Goal: Information Seeking & Learning: Learn about a topic

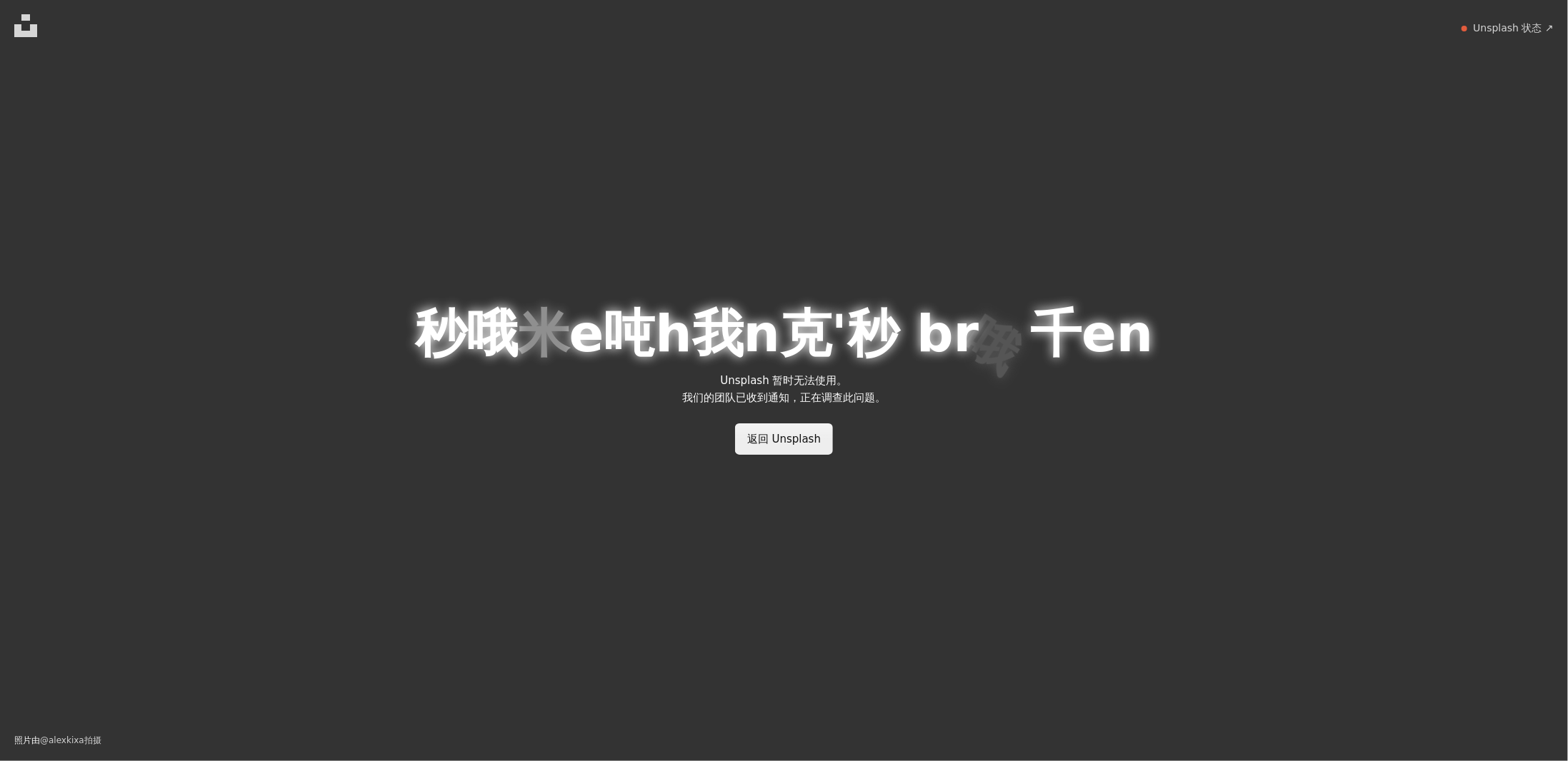
click at [812, 434] on font "返回 Unsplash" at bounding box center [784, 439] width 74 height 13
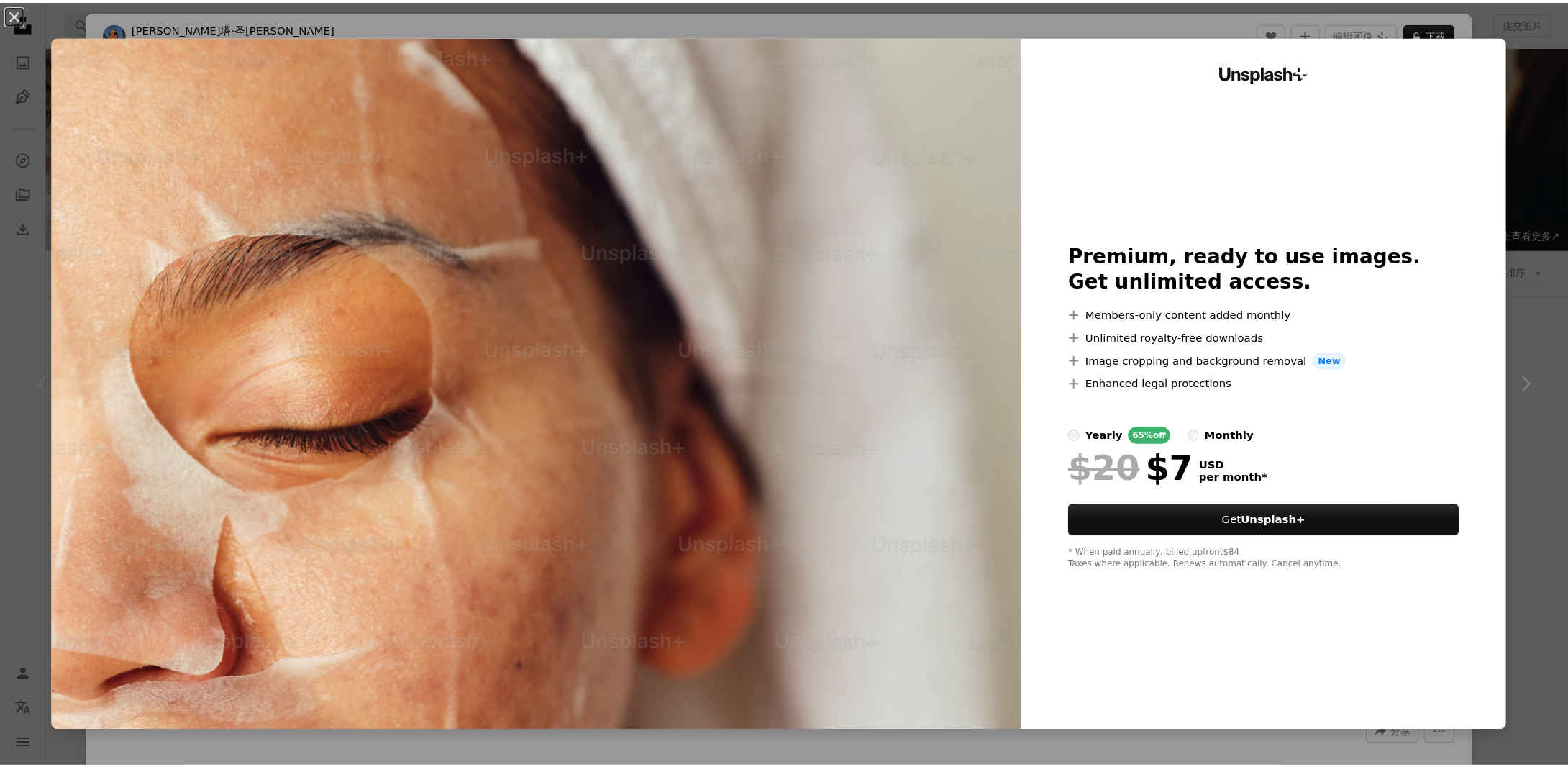
scroll to position [288, 0]
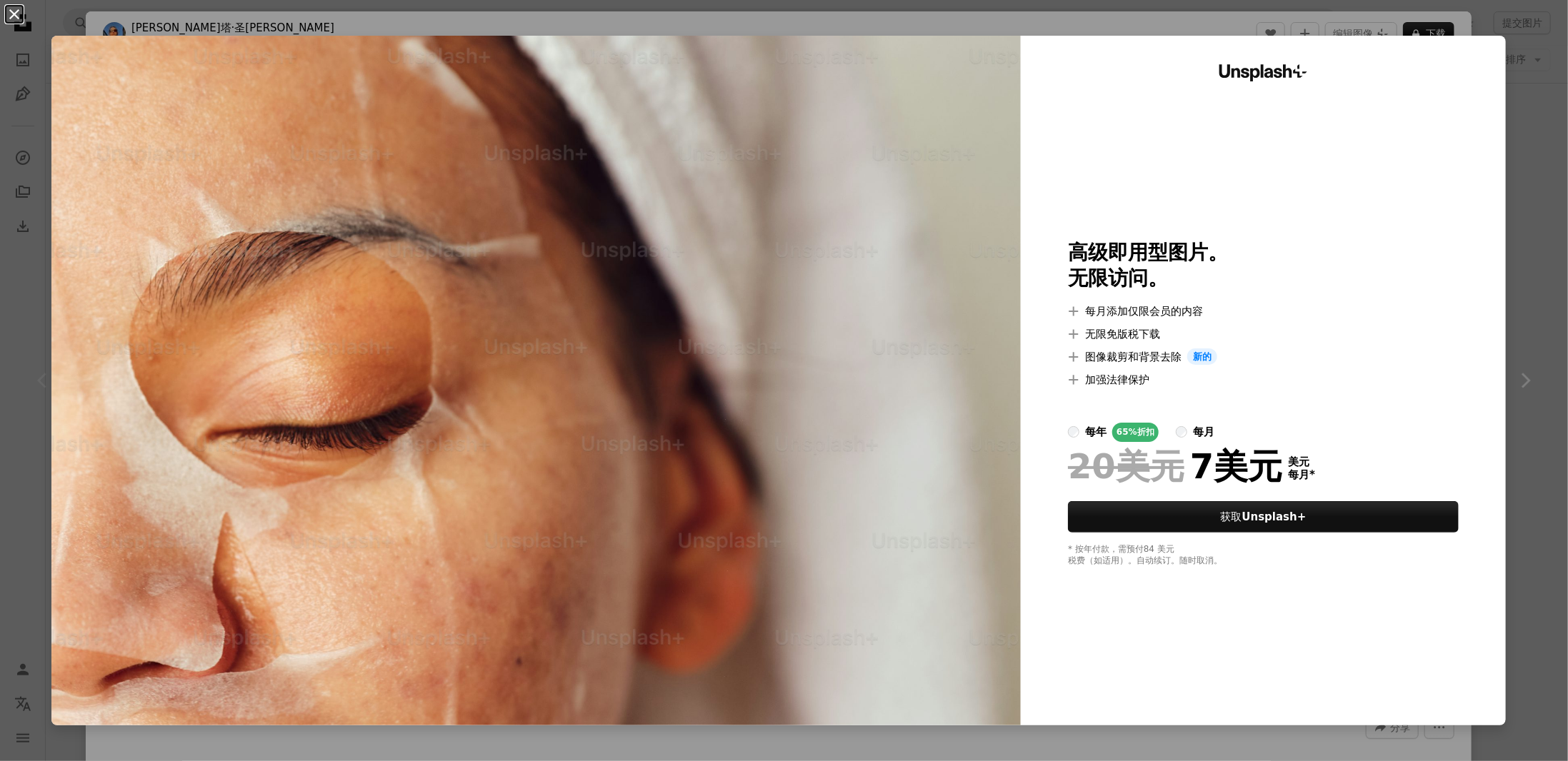
click at [11, 13] on button "An X shape" at bounding box center [14, 14] width 17 height 17
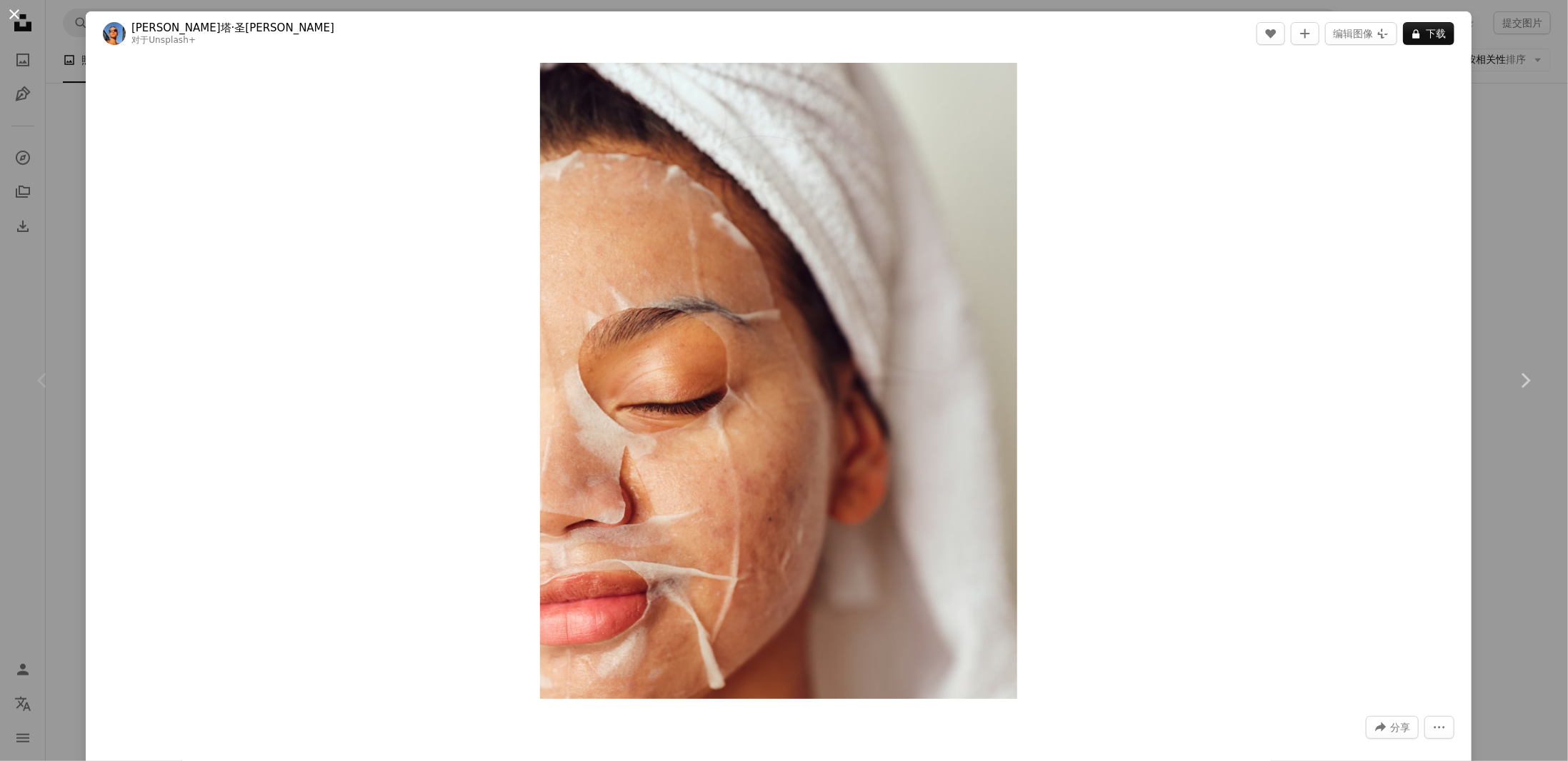
click at [17, 14] on button "An X shape" at bounding box center [14, 14] width 17 height 17
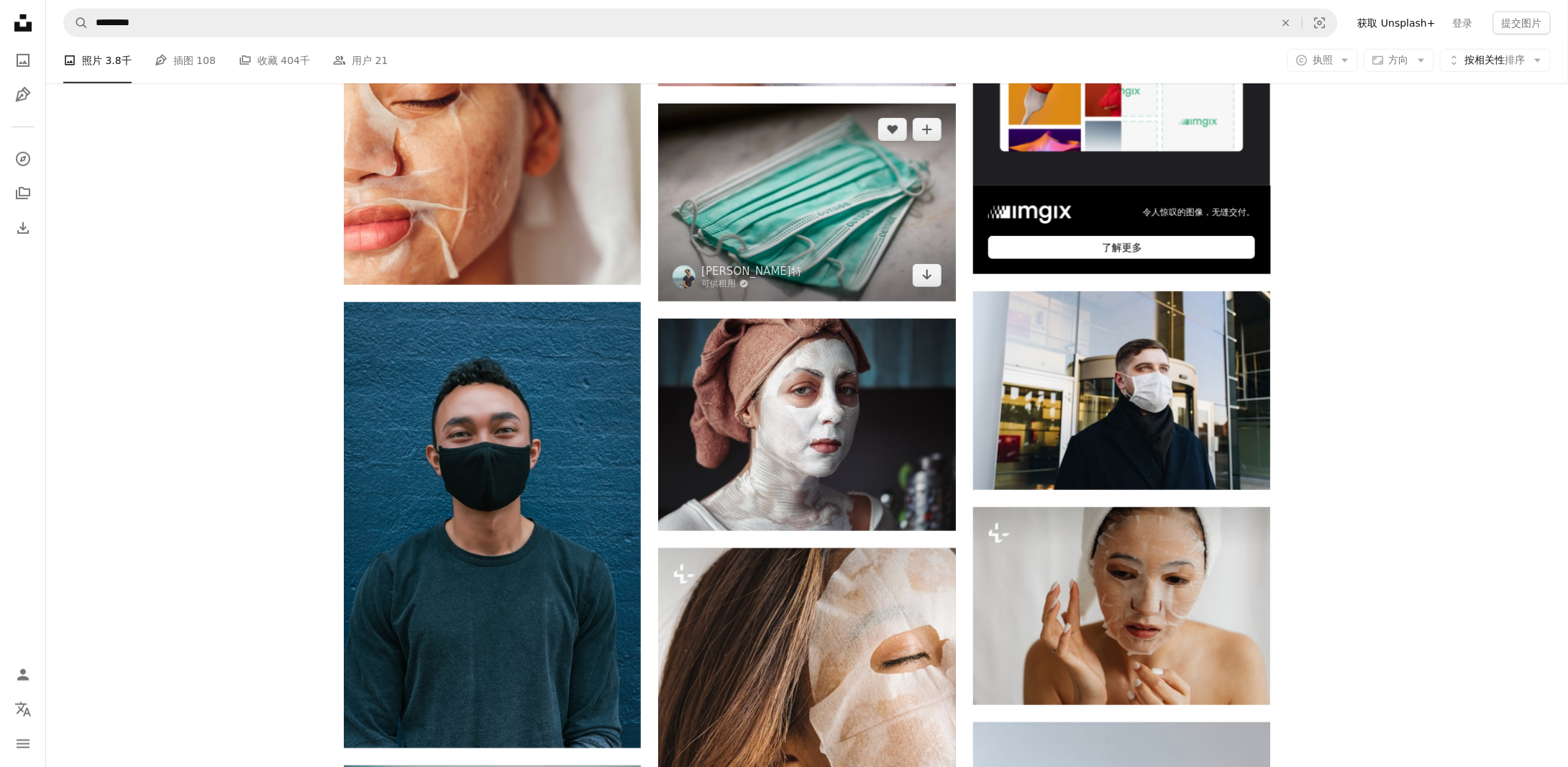
scroll to position [575, 0]
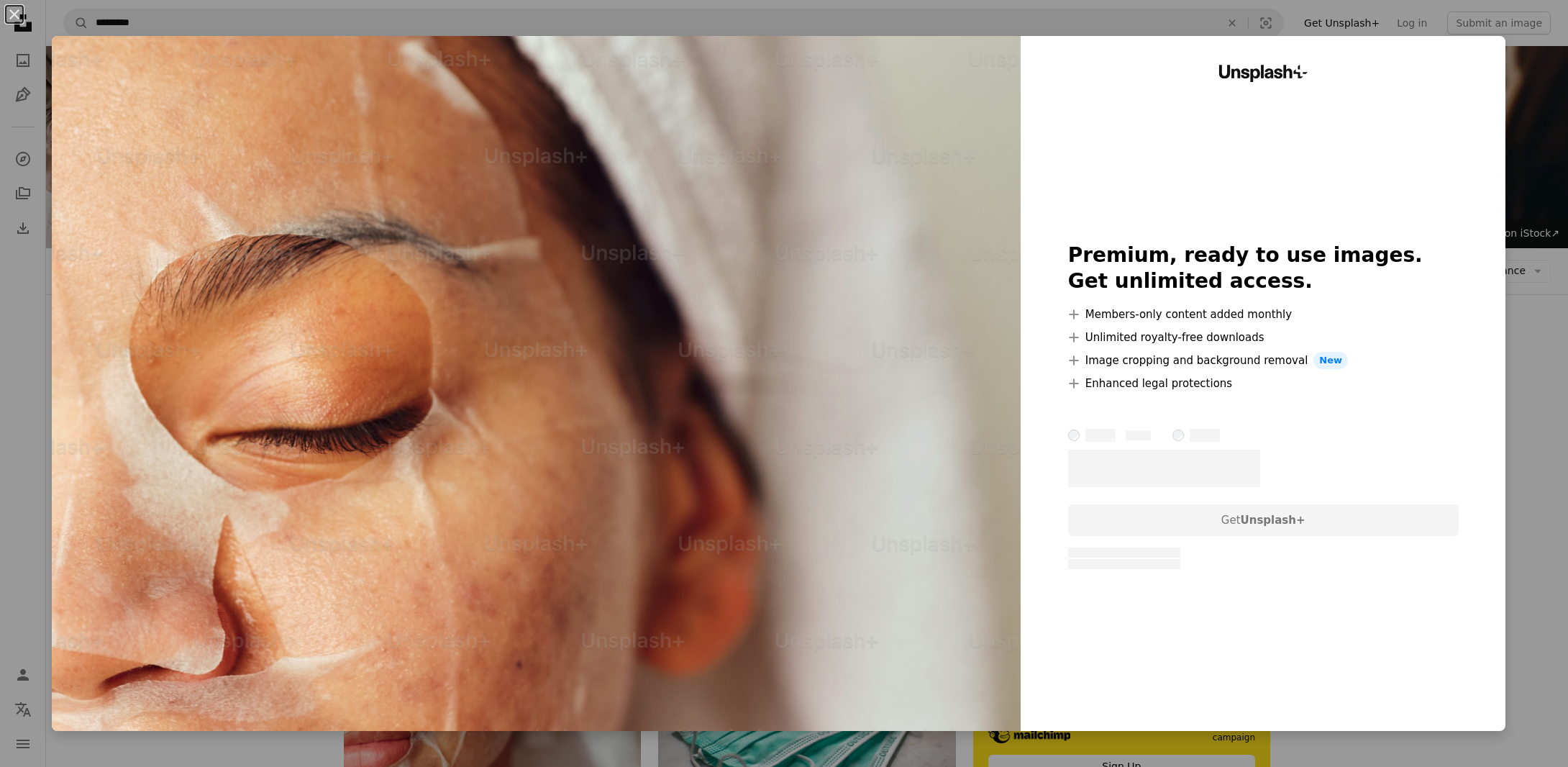
scroll to position [360, 0]
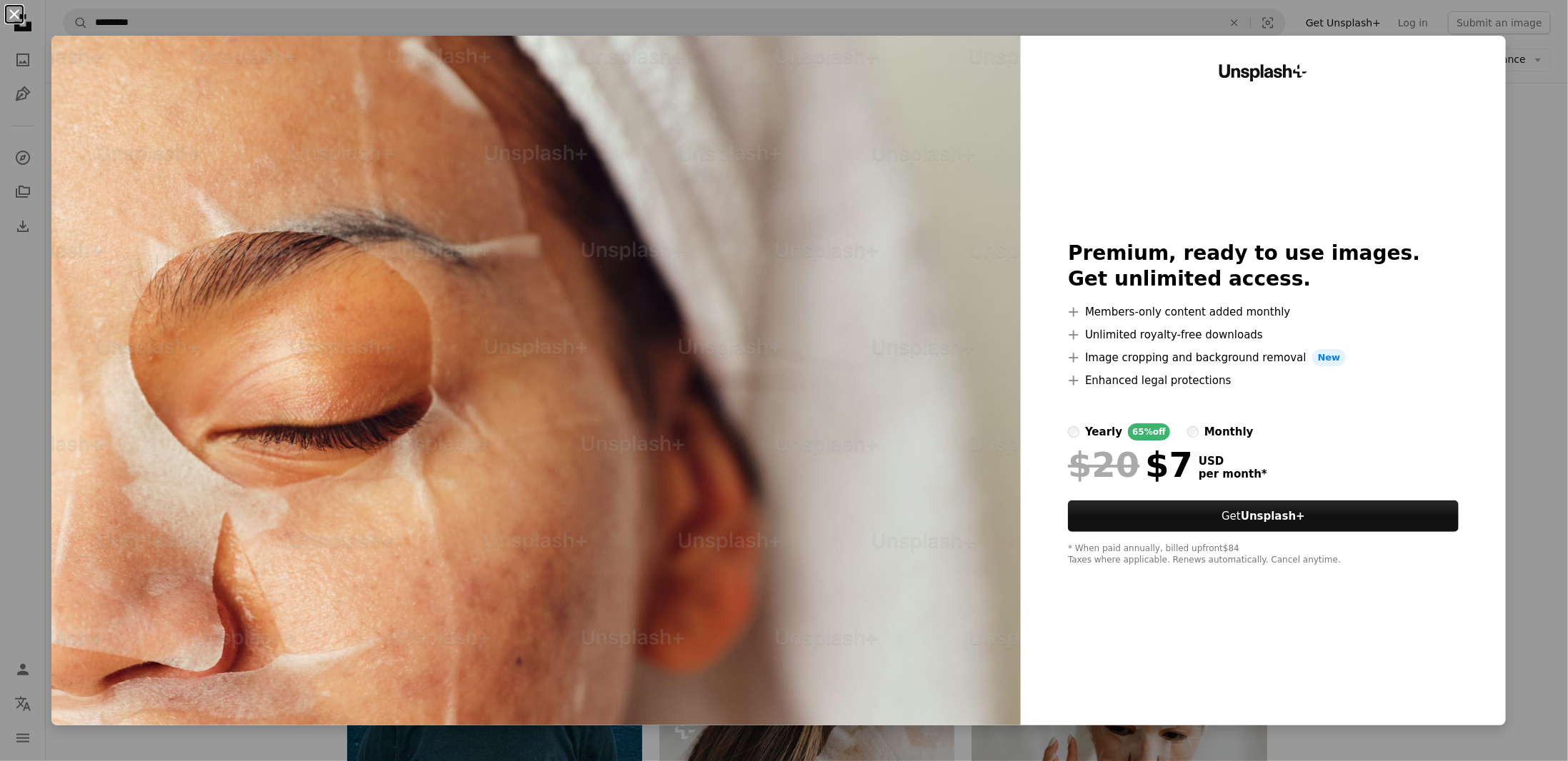
click at [15, 19] on button "An X shape" at bounding box center [14, 14] width 17 height 17
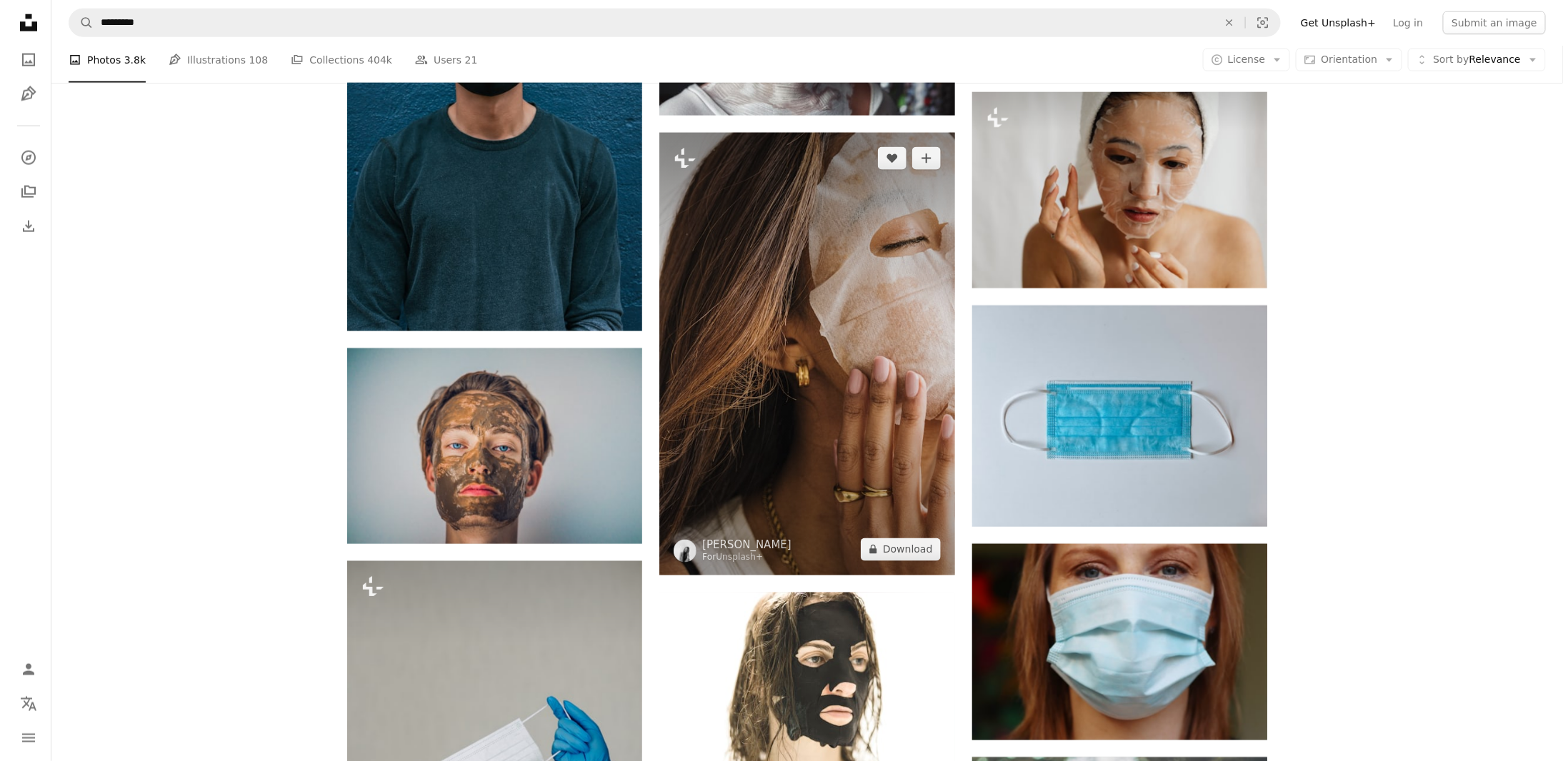
scroll to position [928, 0]
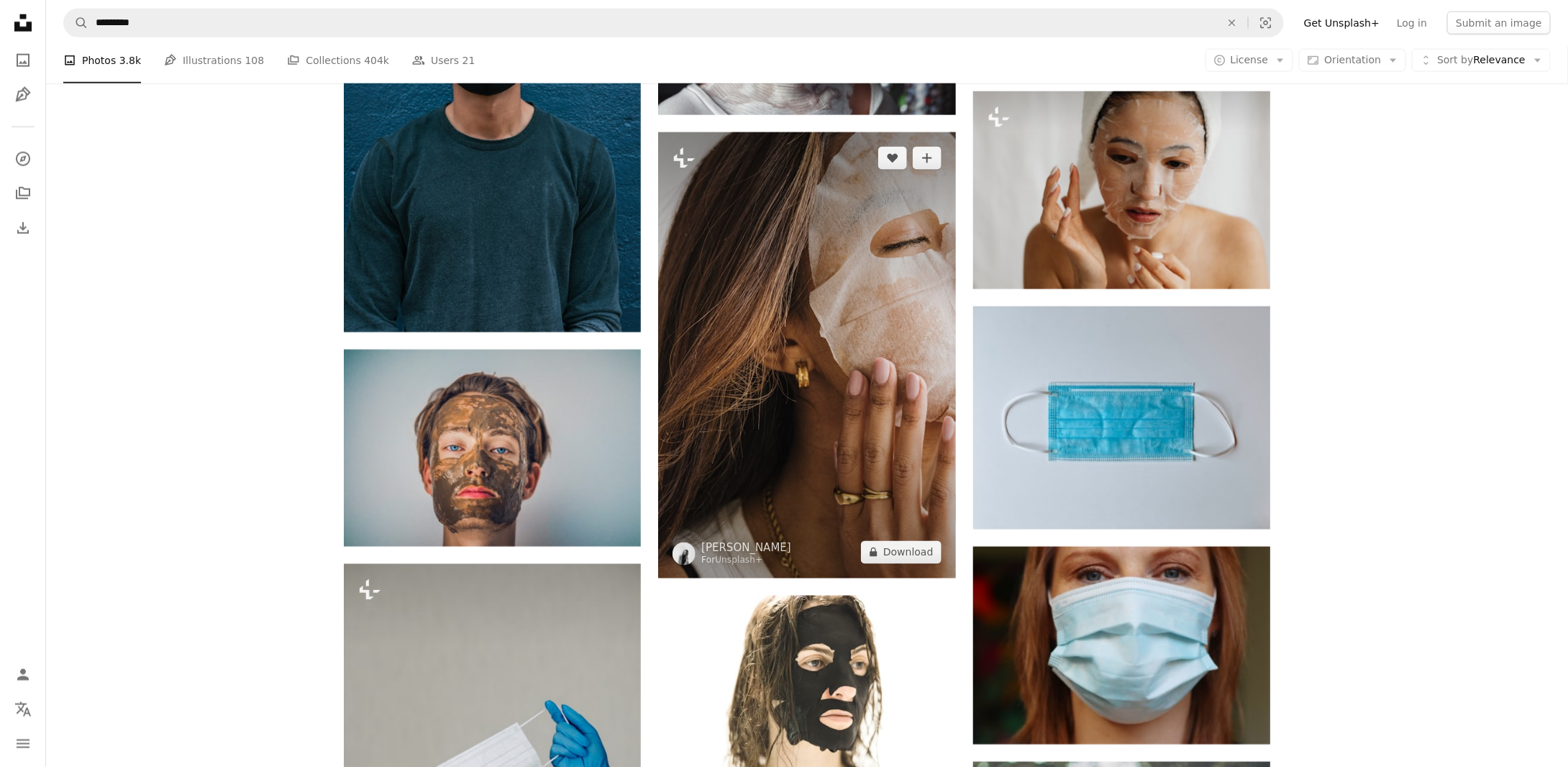
click at [860, 495] on img at bounding box center [807, 355] width 297 height 446
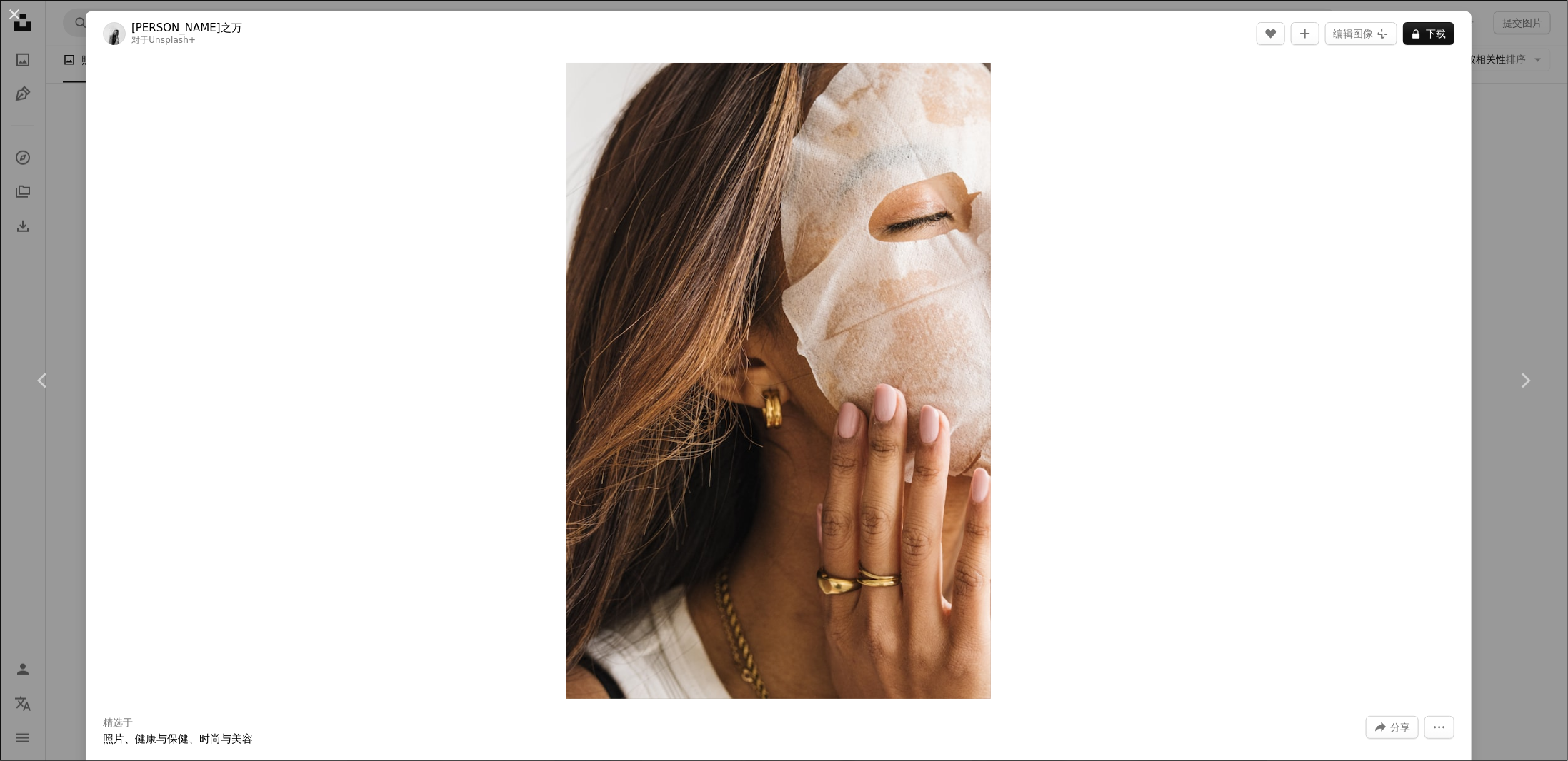
click at [1375, 80] on div "Zoom in" at bounding box center [778, 381] width 1386 height 650
click at [1358, 36] on font "编辑图像" at bounding box center [1353, 33] width 40 height 11
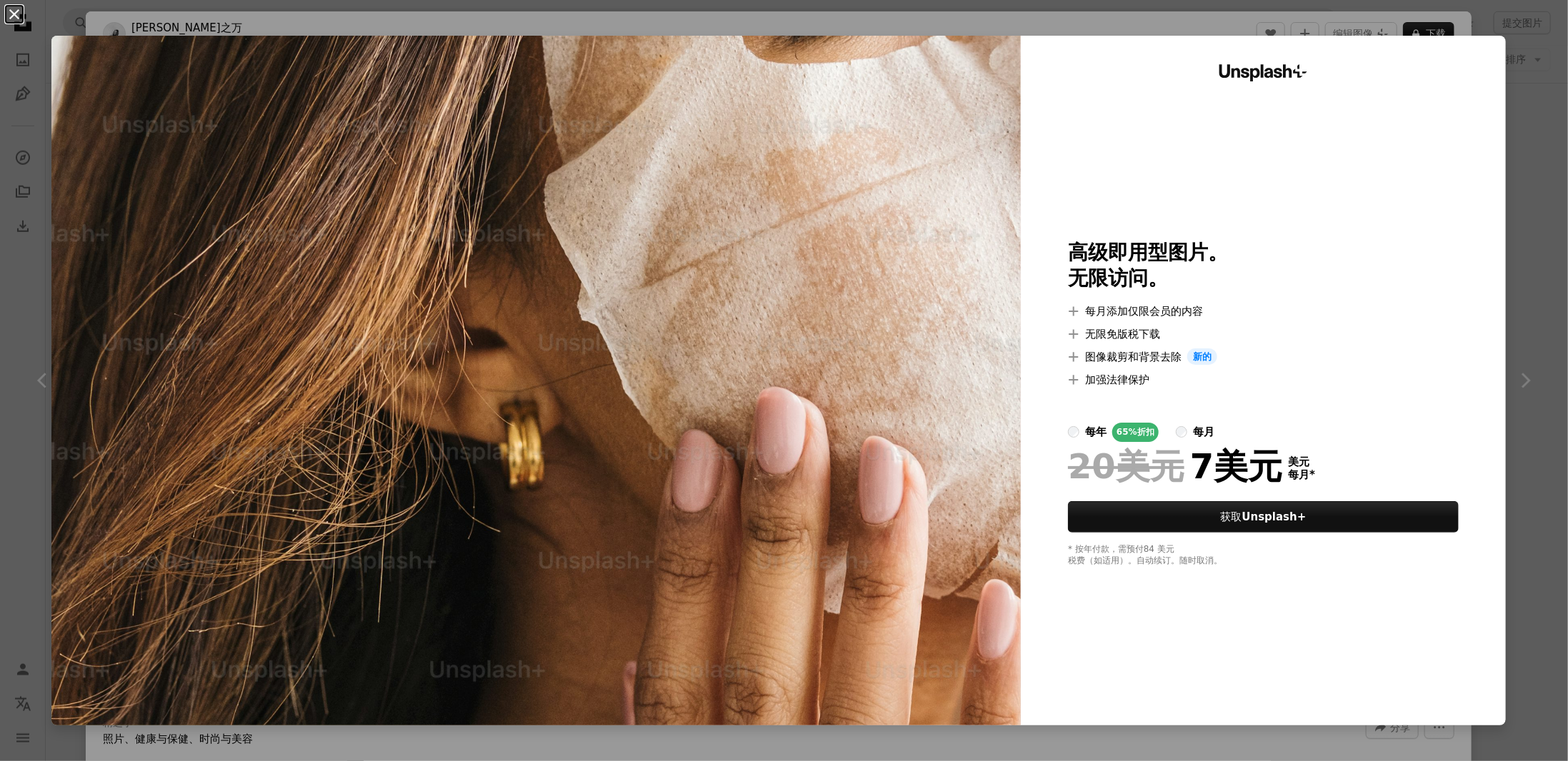
click at [20, 12] on button "An X shape" at bounding box center [14, 14] width 17 height 17
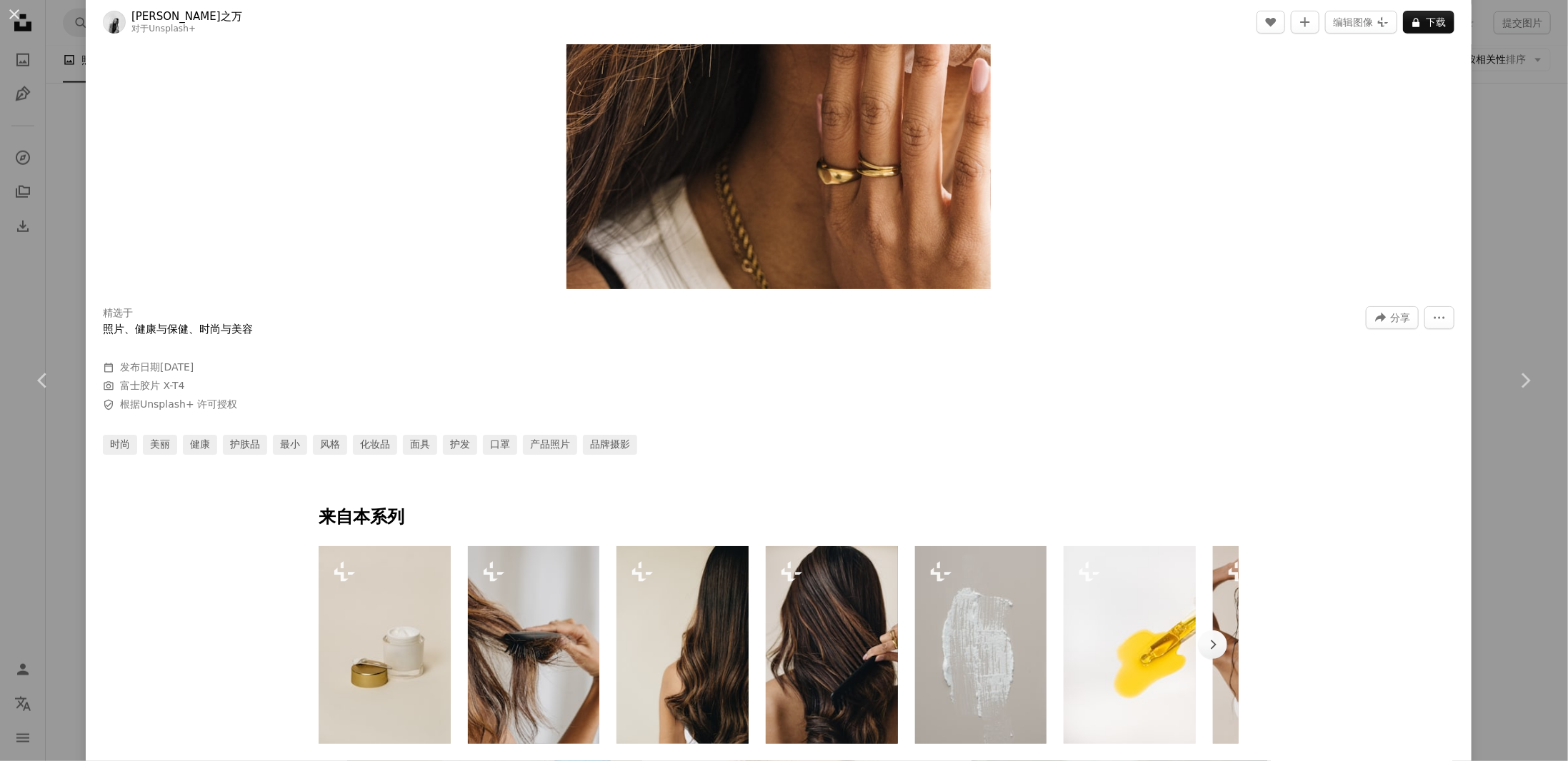
scroll to position [428, 0]
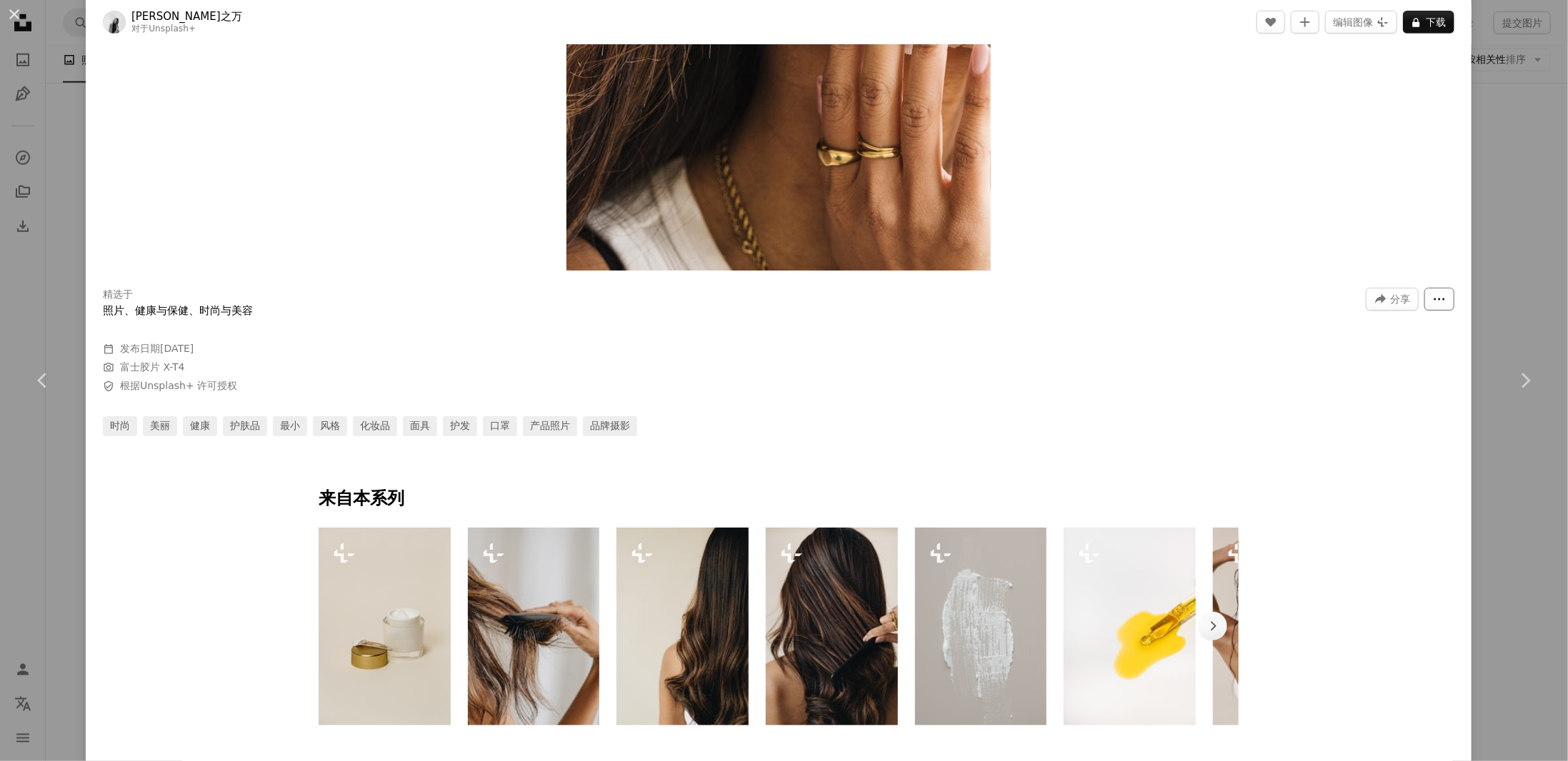
click at [1427, 305] on button "More Actions" at bounding box center [1439, 299] width 30 height 23
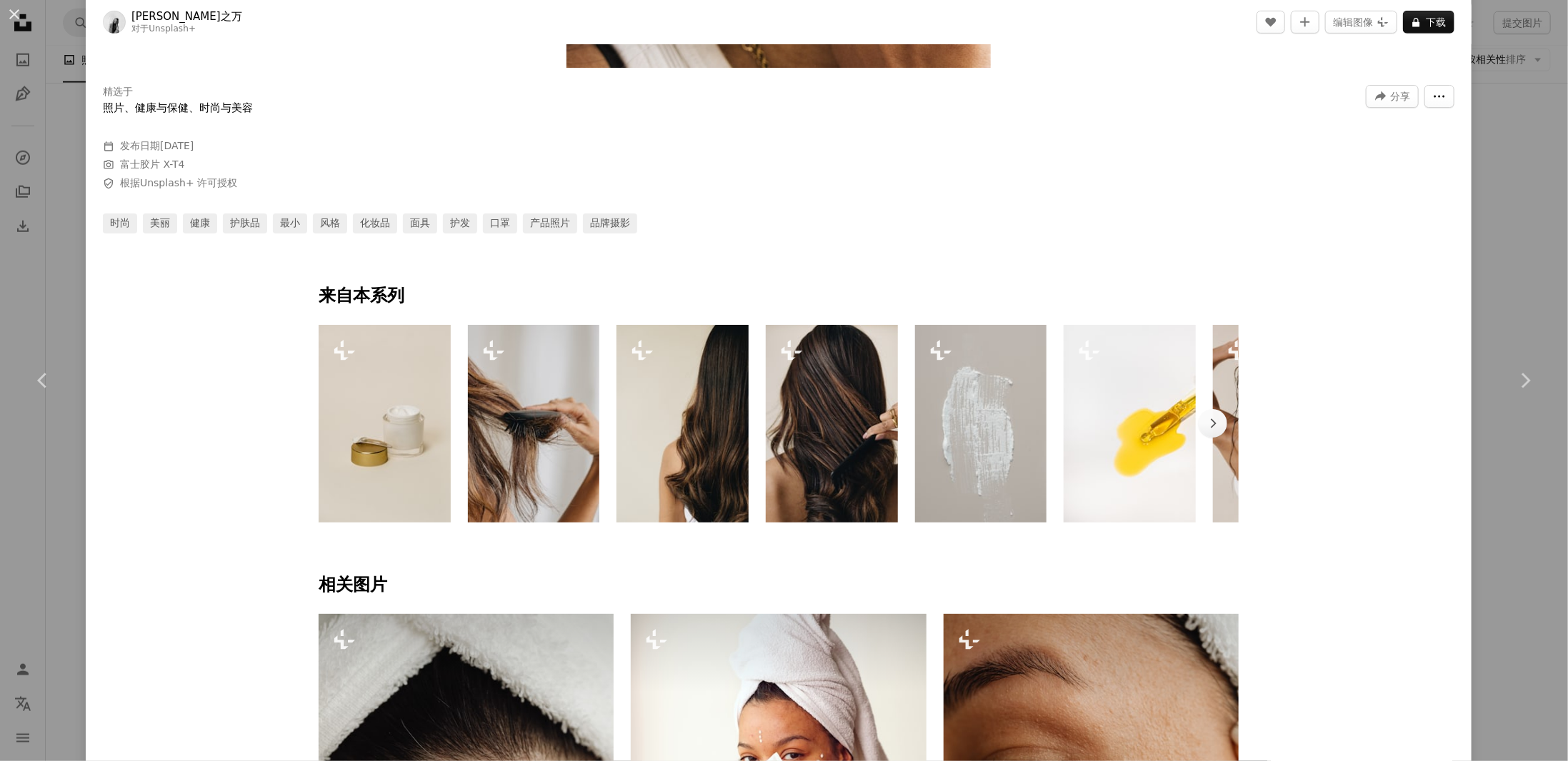
scroll to position [642, 0]
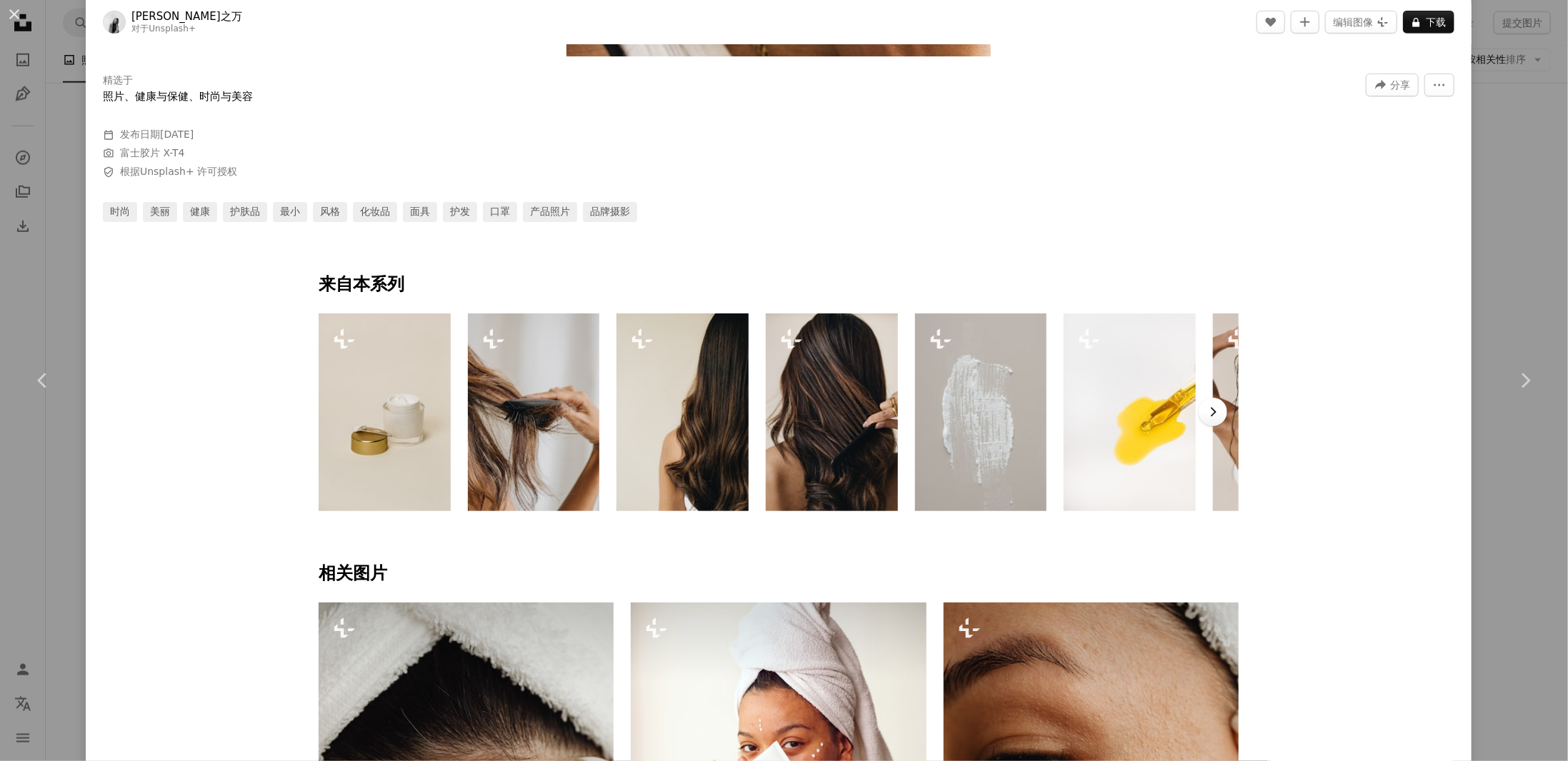
click at [1210, 409] on icon "Chevron right" at bounding box center [1212, 411] width 14 height 14
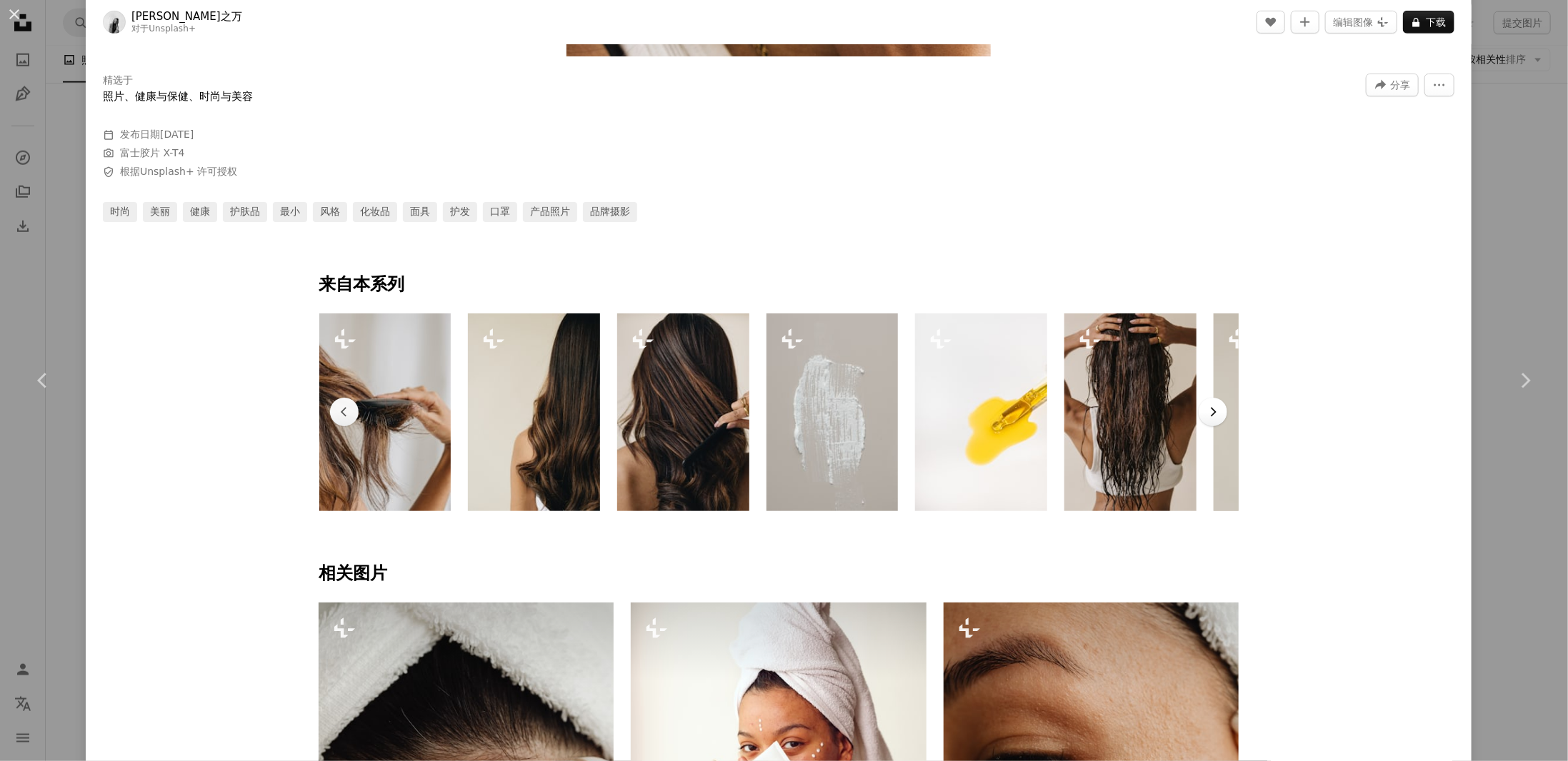
click at [1210, 409] on icon "Chevron right" at bounding box center [1212, 411] width 14 height 14
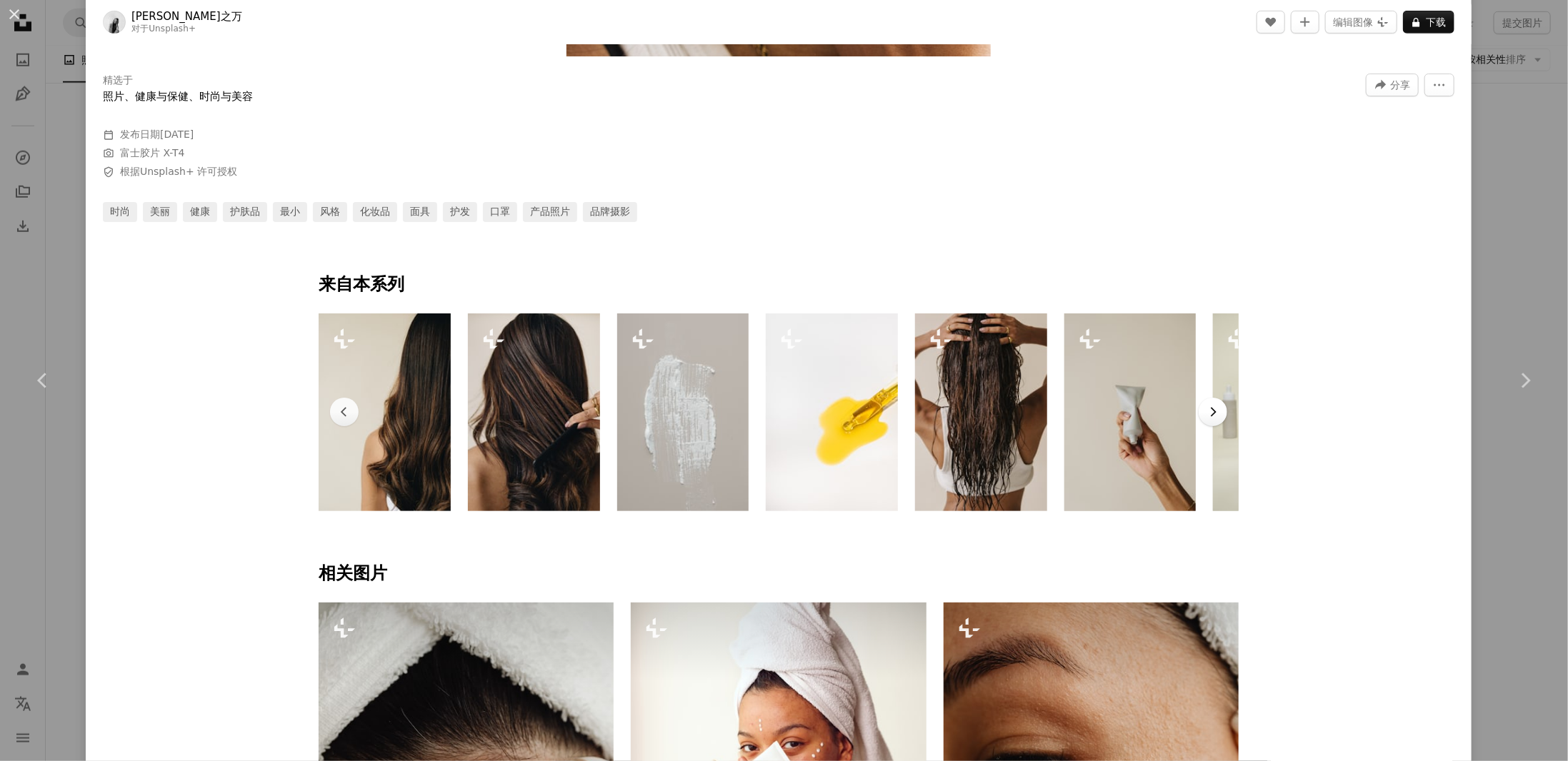
click at [1210, 409] on icon "Chevron right" at bounding box center [1212, 411] width 14 height 14
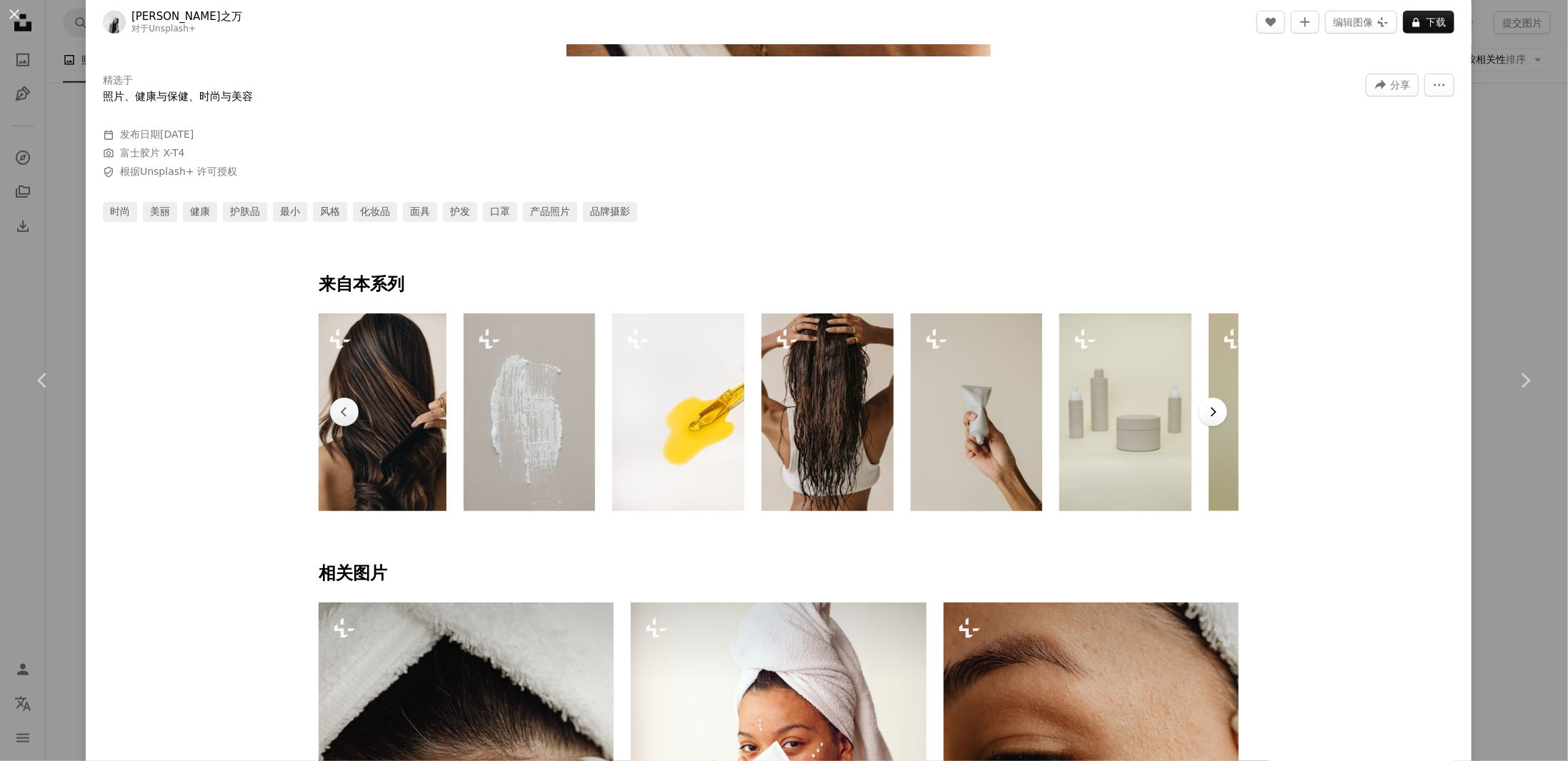
scroll to position [0, 553]
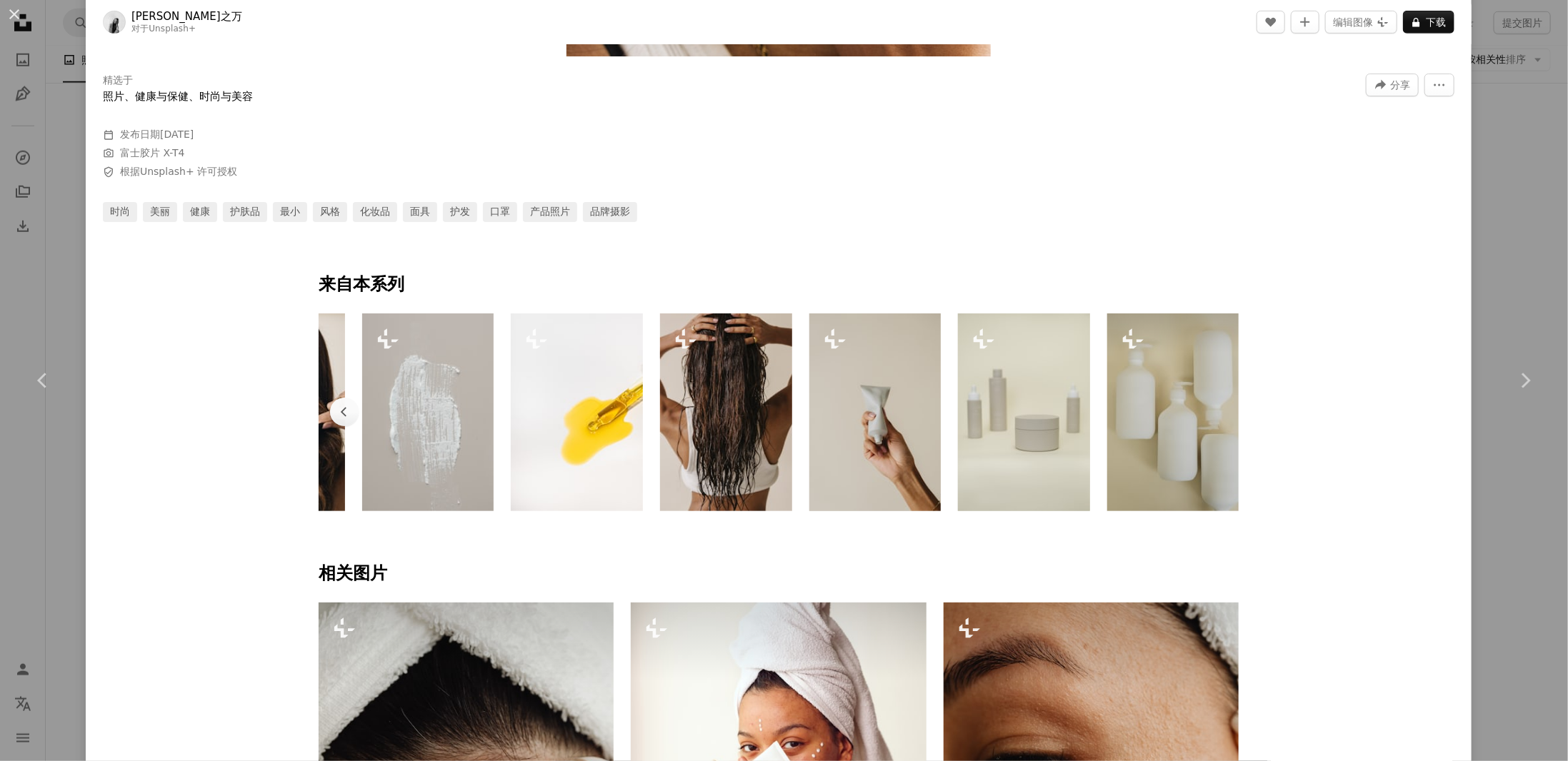
click at [1210, 409] on img at bounding box center [1173, 412] width 132 height 198
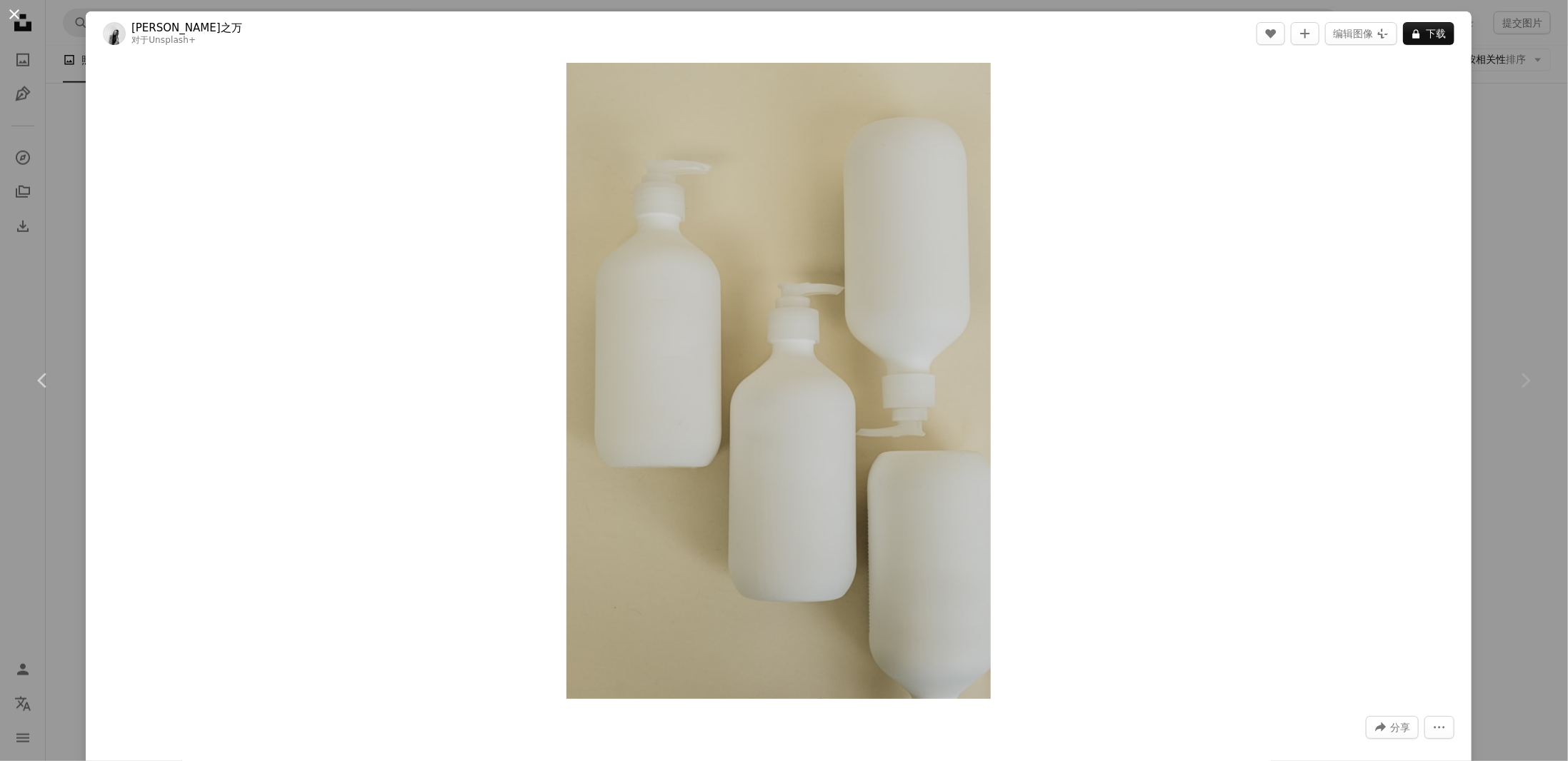
click at [16, 13] on button "An X shape" at bounding box center [14, 14] width 17 height 17
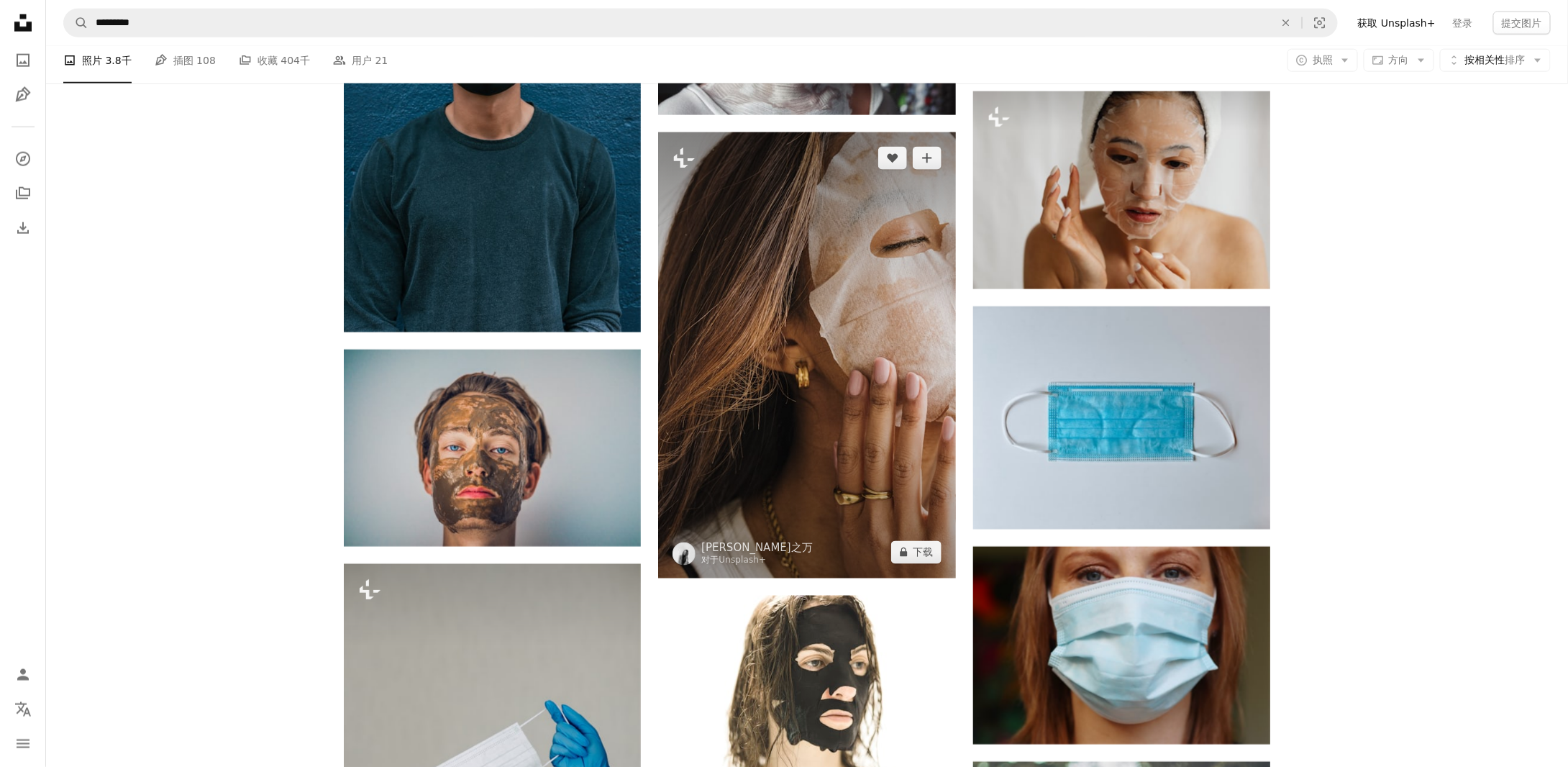
click at [754, 380] on img at bounding box center [807, 355] width 297 height 446
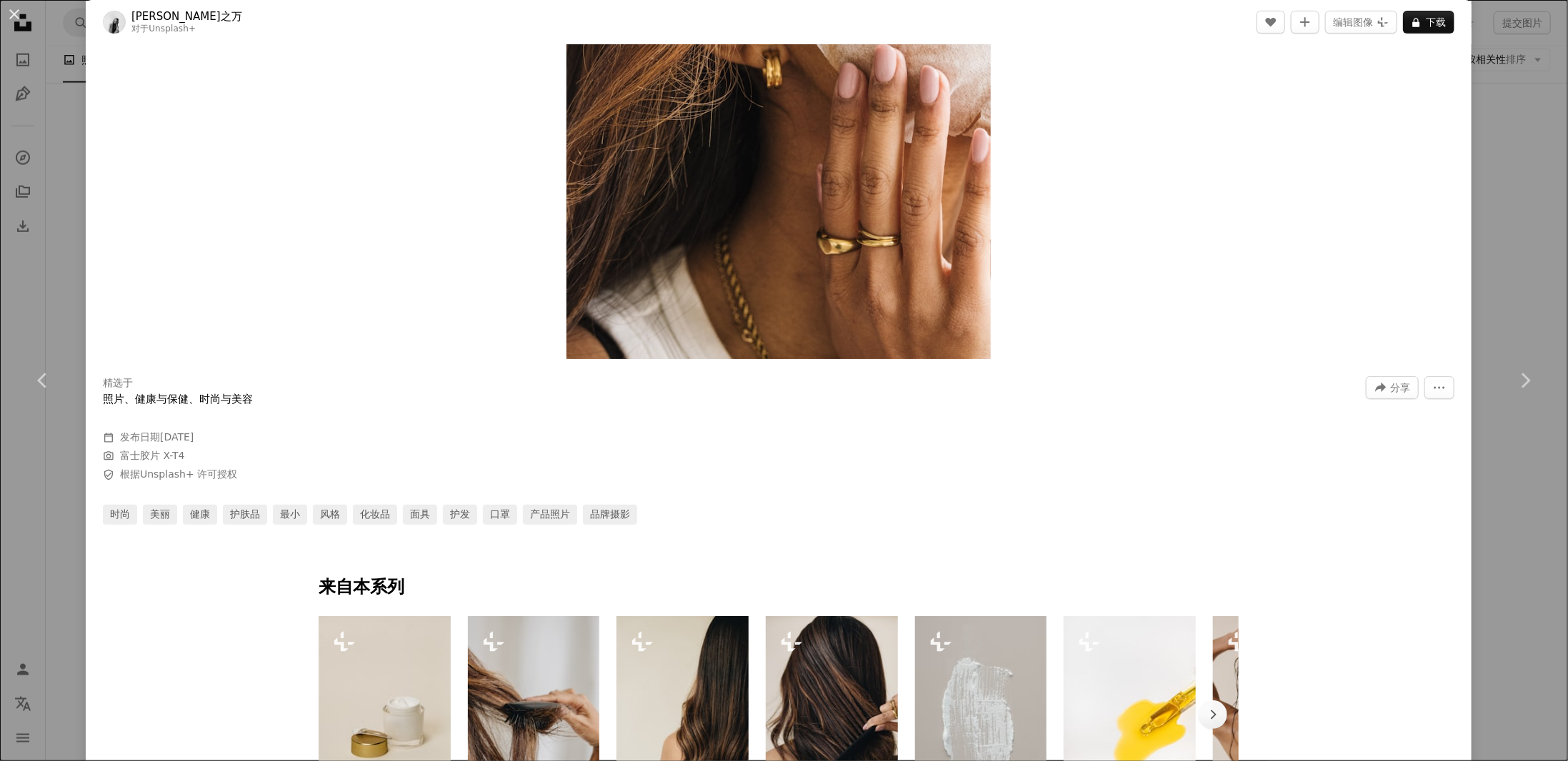
scroll to position [357, 0]
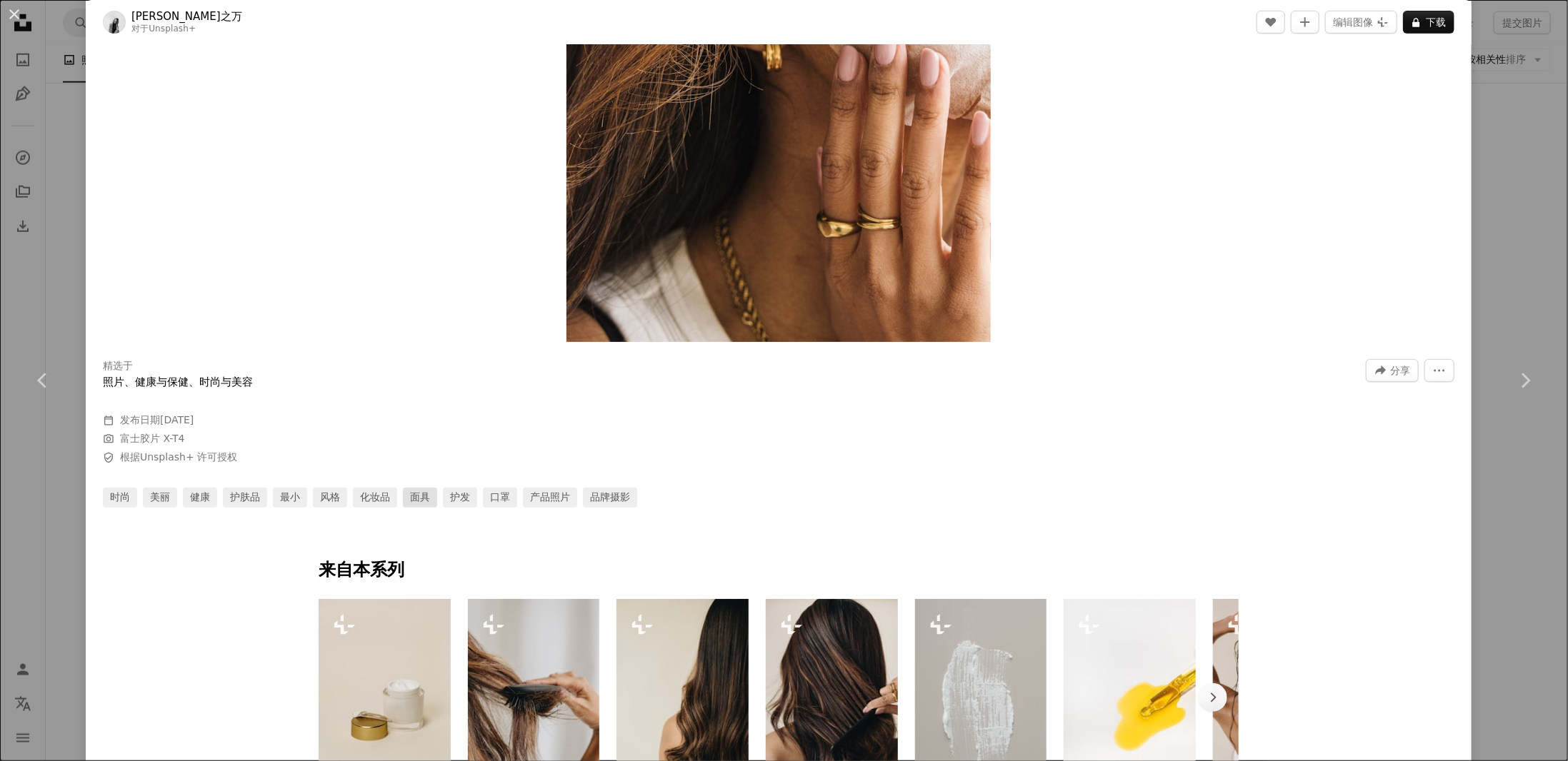
click at [423, 491] on font "面具" at bounding box center [420, 496] width 20 height 11
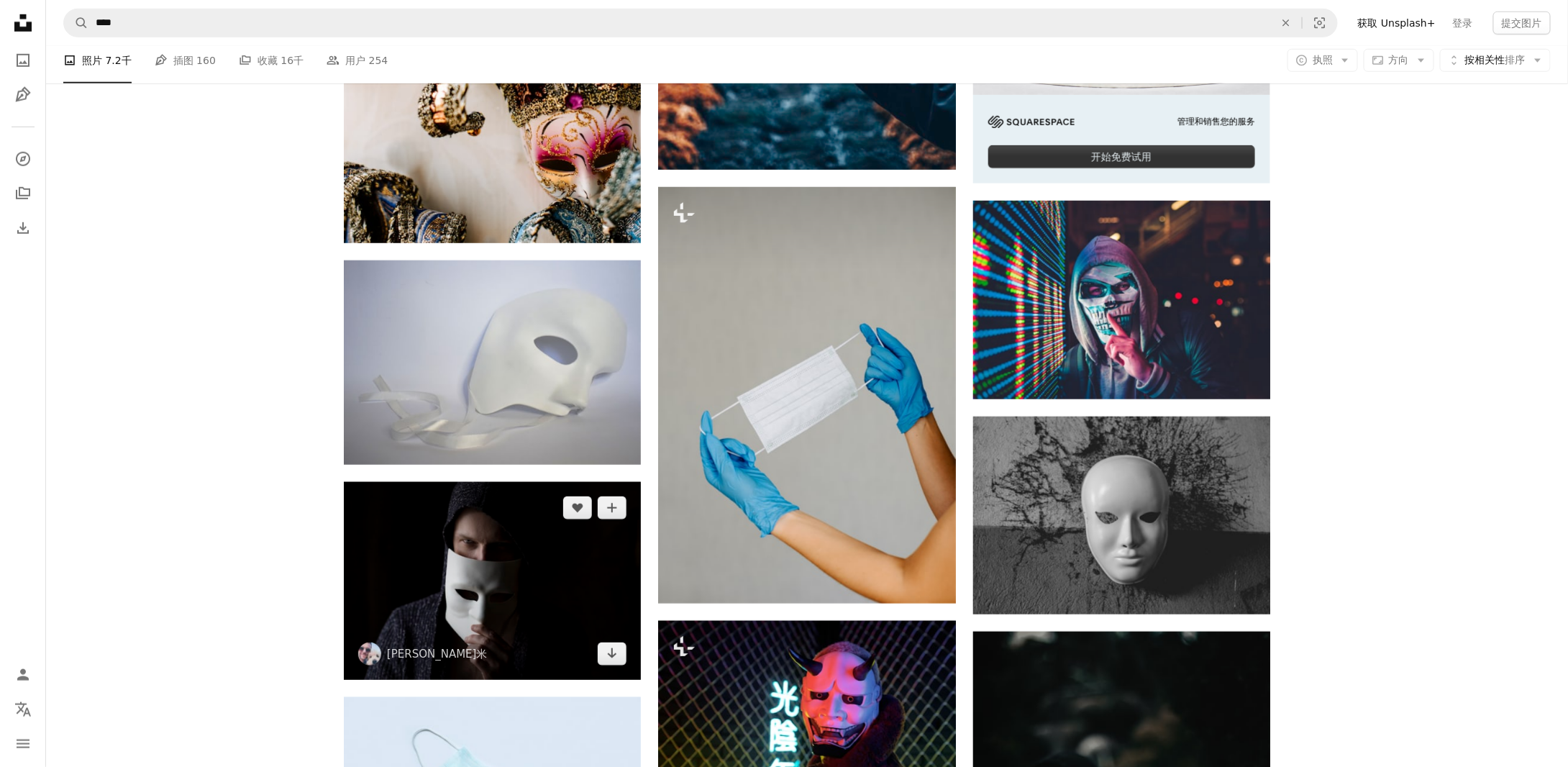
scroll to position [719, 0]
